Goal: Task Accomplishment & Management: Use online tool/utility

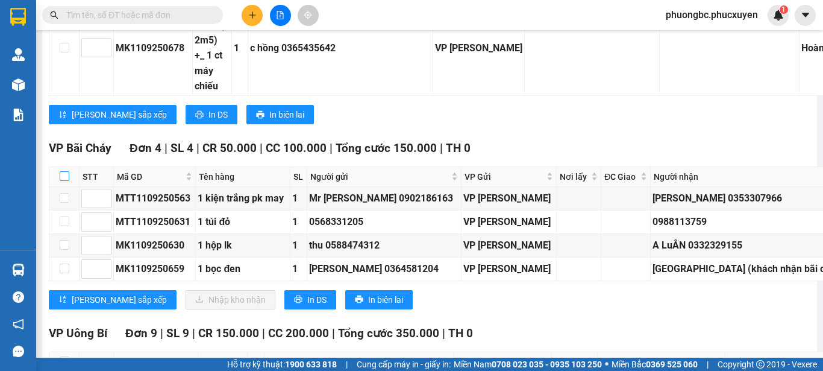
click at [63, 171] on input "checkbox" at bounding box center [65, 176] width 10 height 10
checkbox input "true"
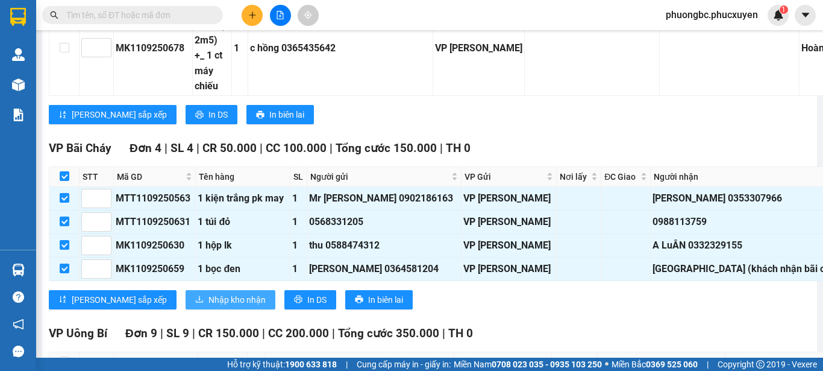
checkbox input "true"
click at [208, 293] on span "Nhập kho nhận" at bounding box center [236, 299] width 57 height 13
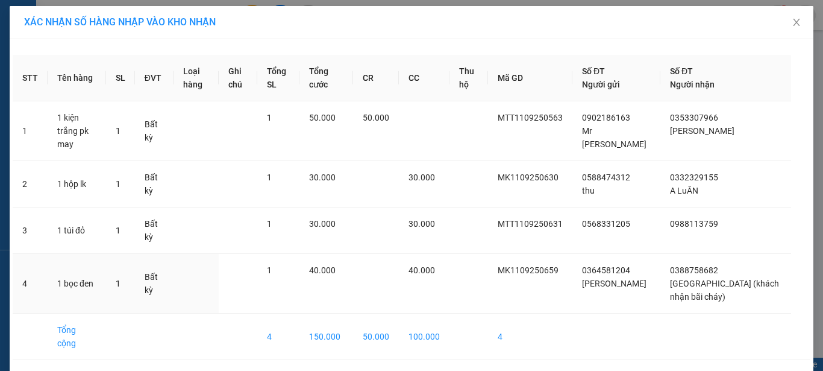
click at [440, 263] on div "40.000" at bounding box center [423, 269] width 31 height 13
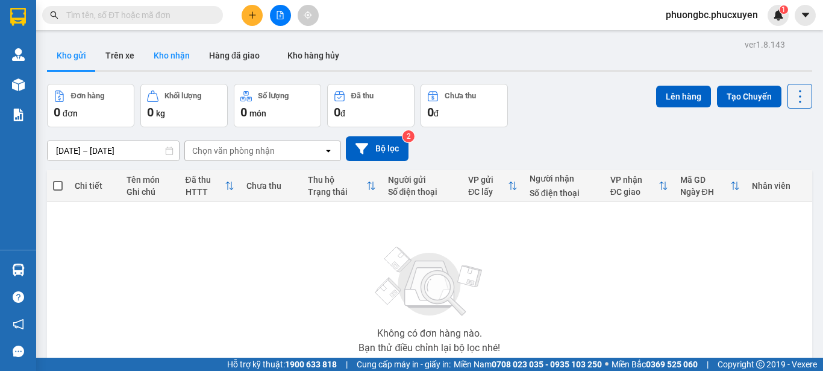
click at [170, 54] on button "Kho nhận" at bounding box center [171, 55] width 55 height 29
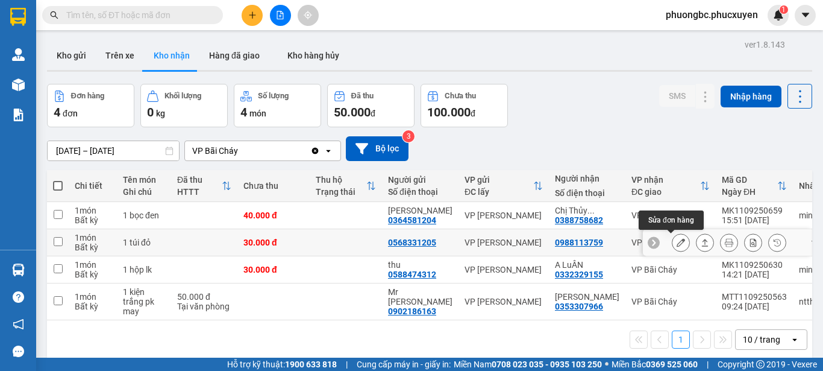
click at [677, 242] on icon at bounding box center [681, 242] width 8 height 8
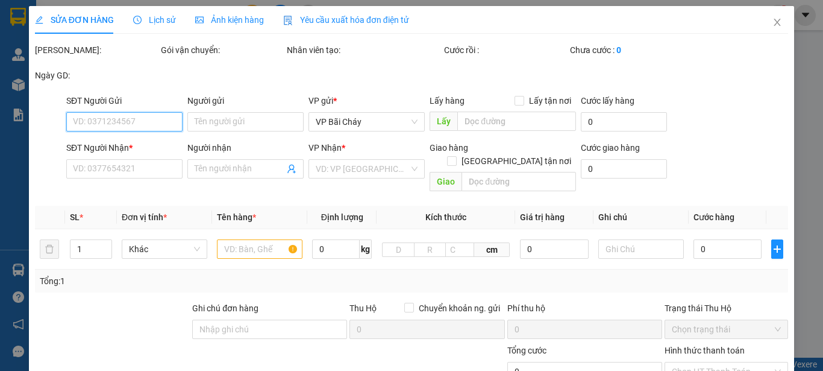
type input "0568331205"
type input "0988113759"
type input "30.000"
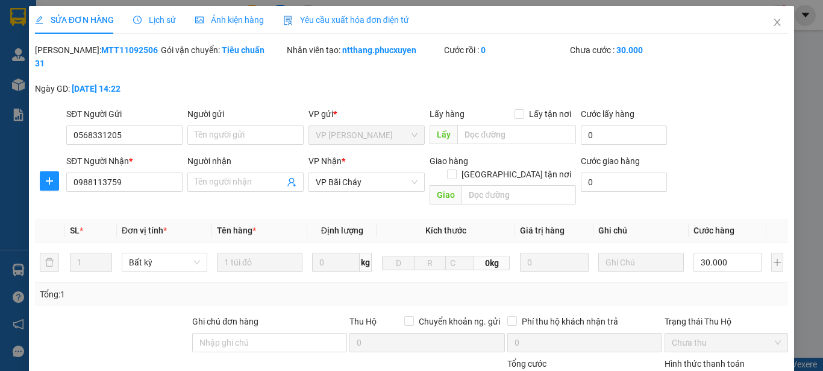
drag, startPoint x: 137, startPoint y: 48, endPoint x: 67, endPoint y: 57, distance: 69.8
click at [67, 57] on div "Mã ĐH: MTT1109250631" at bounding box center [97, 62] width 126 height 39
copy b "MTT1109250631"
drag, startPoint x: 143, startPoint y: 119, endPoint x: 46, endPoint y: 108, distance: 98.3
click at [46, 108] on div "SĐT Người Gửi 0568331205 0568331205 Người gửi Tên người gửi VP gửi * VP [PERSON…" at bounding box center [412, 128] width 756 height 42
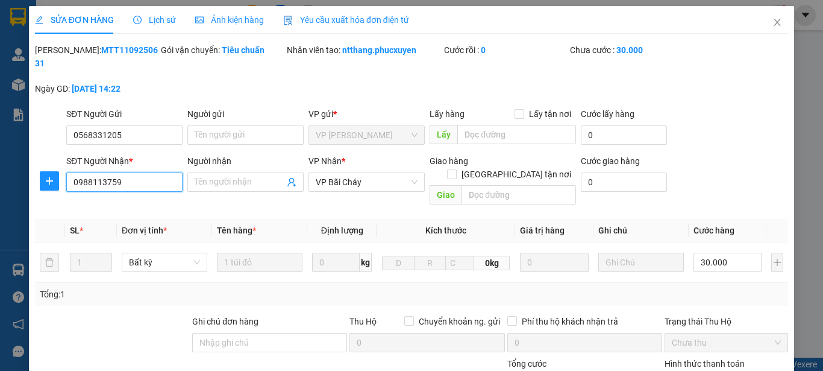
drag, startPoint x: 149, startPoint y: 174, endPoint x: 22, endPoint y: 161, distance: 128.4
click at [22, 161] on div "SỬA ĐƠN HÀNG Lịch sử Ảnh kiện hàng Yêu cầu xuất hóa đơn điện tử Total Paid Fee …" at bounding box center [411, 185] width 823 height 371
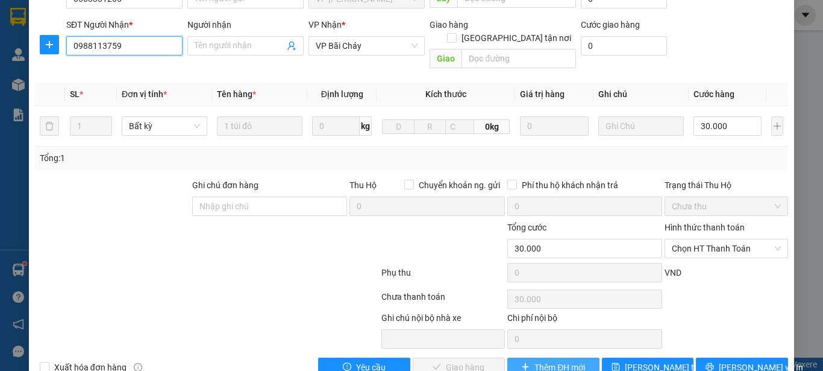
scroll to position [139, 0]
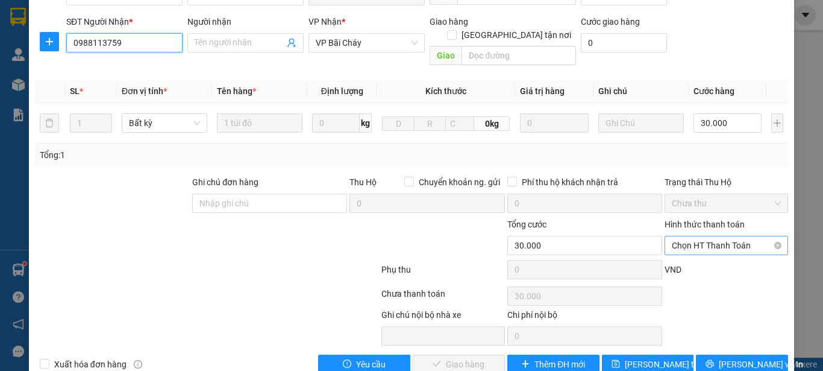
click at [734, 236] on span "Chọn HT Thanh Toán" at bounding box center [726, 245] width 109 height 18
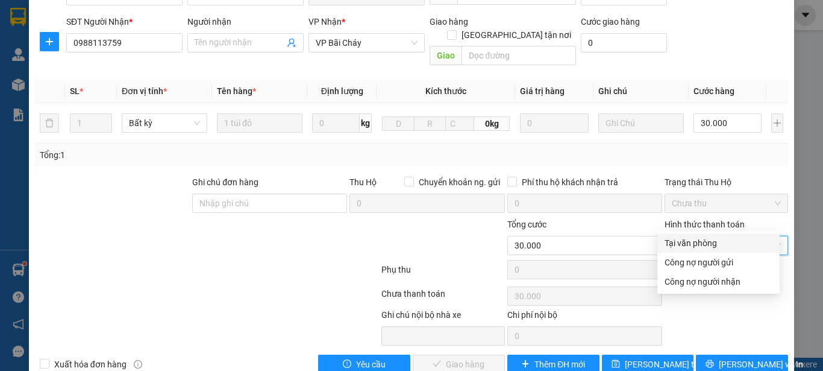
click at [698, 242] on div "Tại văn phòng" at bounding box center [719, 242] width 108 height 13
type input "0"
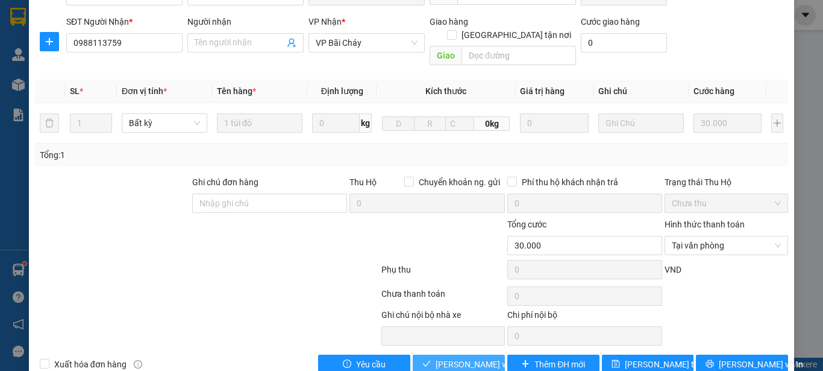
click at [466, 357] on span "[PERSON_NAME] và Giao hàng" at bounding box center [494, 363] width 116 height 13
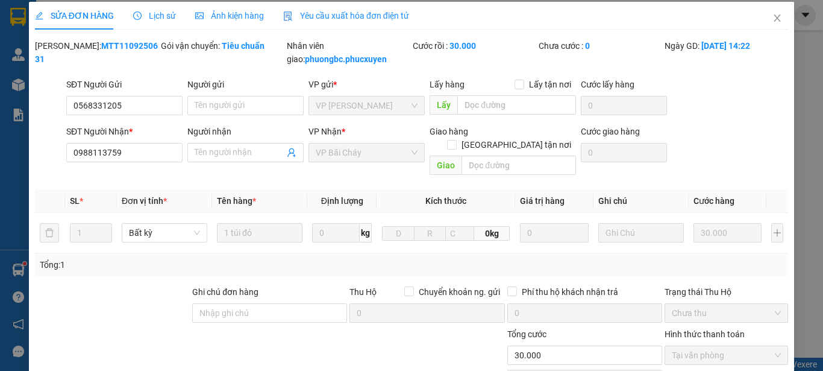
scroll to position [0, 0]
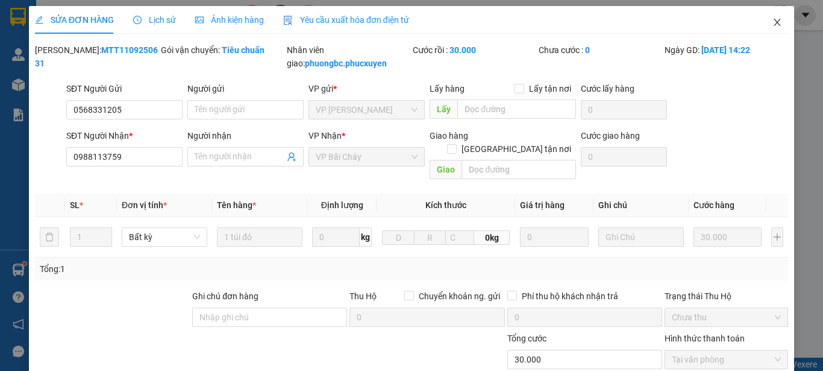
click at [772, 23] on icon "close" at bounding box center [777, 22] width 10 height 10
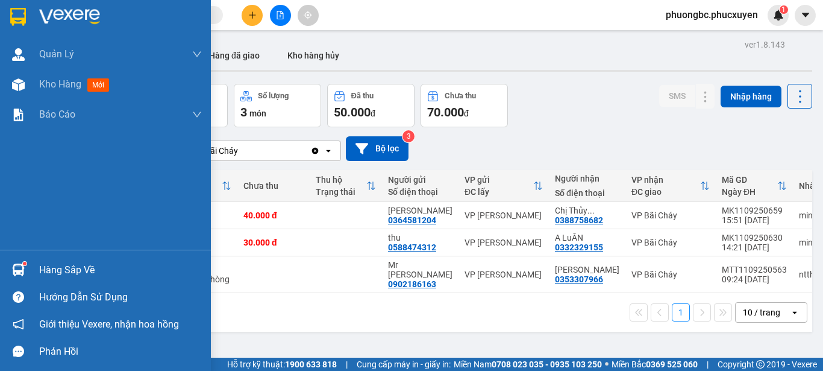
click at [27, 264] on div at bounding box center [18, 269] width 21 height 21
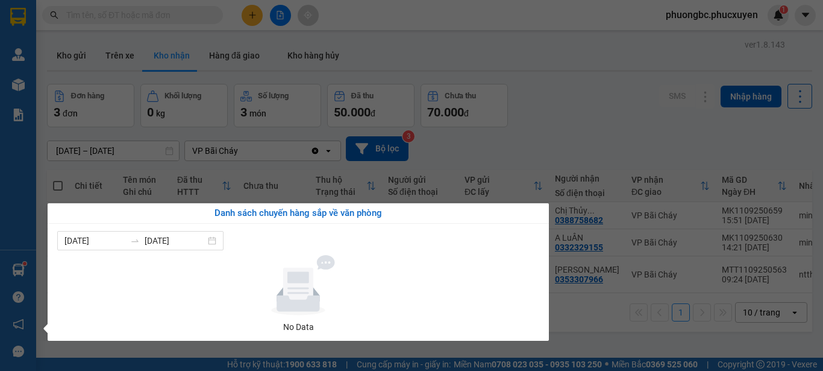
click at [583, 316] on section "Kết quả tìm kiếm ( 0 ) Bộ lọc No Data phuongbc.phucxuyen 1 [PERSON_NAME] lý gia…" at bounding box center [411, 185] width 823 height 371
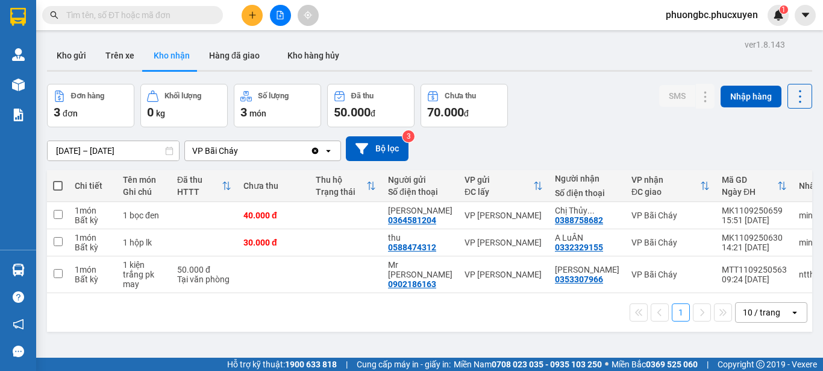
click at [746, 14] on span "phuongbc.phucxuyen" at bounding box center [711, 14] width 111 height 15
click at [707, 37] on span "Đăng xuất" at bounding box center [716, 37] width 87 height 13
